Goal: Information Seeking & Learning: Learn about a topic

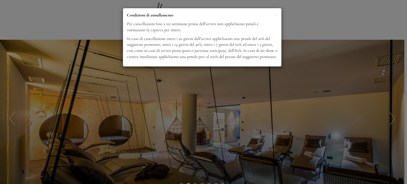
click at [393, 119] on div "× Condizioni di annullamento Per cancellazioni fino a tre settimane prima dell’…" at bounding box center [203, 92] width 407 height 184
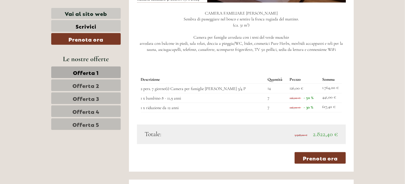
scroll to position [542, 0]
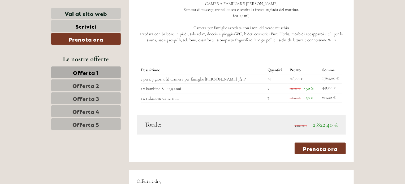
click at [89, 85] on span "Offerta 2" at bounding box center [86, 85] width 27 height 7
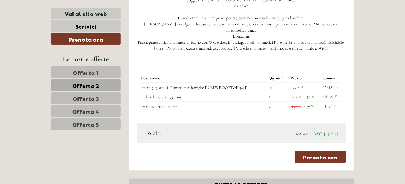
scroll to position [556, 0]
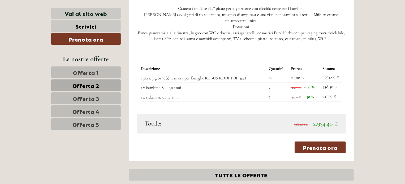
click at [91, 96] on span "Offerta 3" at bounding box center [86, 98] width 27 height 7
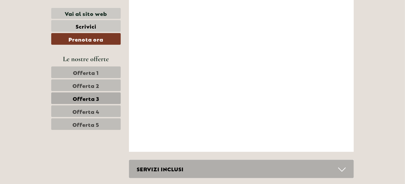
scroll to position [1359, 0]
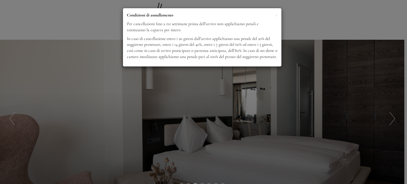
click at [389, 121] on div "× Condizioni di annullamento Per cancellazioni fino a tre settimane prima dell’…" at bounding box center [203, 92] width 407 height 184
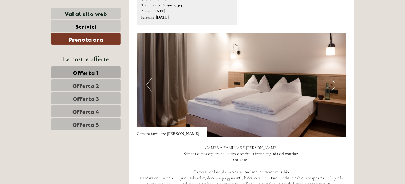
scroll to position [424, 0]
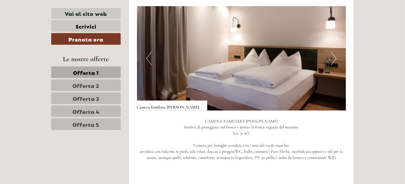
click at [332, 52] on button "Next" at bounding box center [334, 58] width 6 height 13
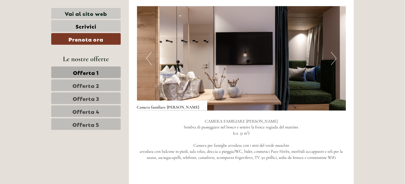
click at [333, 52] on button "Next" at bounding box center [334, 58] width 6 height 13
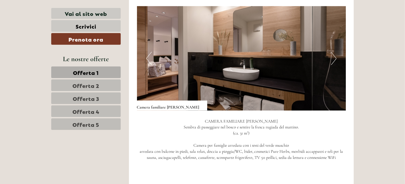
click at [333, 52] on button "Next" at bounding box center [334, 58] width 6 height 13
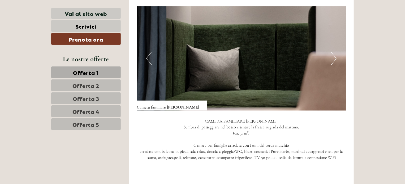
click at [333, 52] on button "Next" at bounding box center [334, 58] width 6 height 13
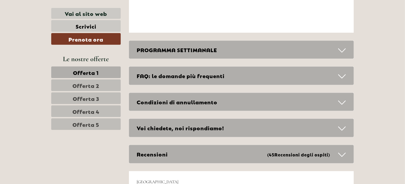
scroll to position [2493, 0]
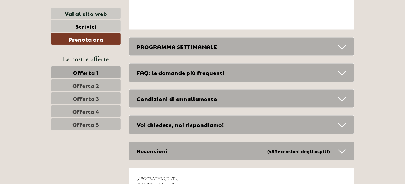
click at [343, 69] on icon at bounding box center [342, 73] width 8 height 9
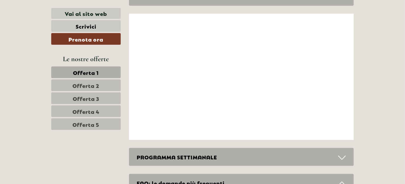
scroll to position [2311, 0]
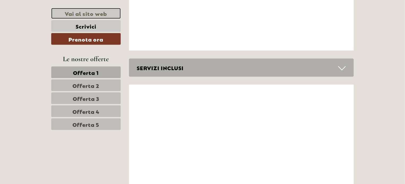
click at [97, 12] on link "Vai al sito web" at bounding box center [85, 13] width 69 height 11
